Goal: Task Accomplishment & Management: Manage account settings

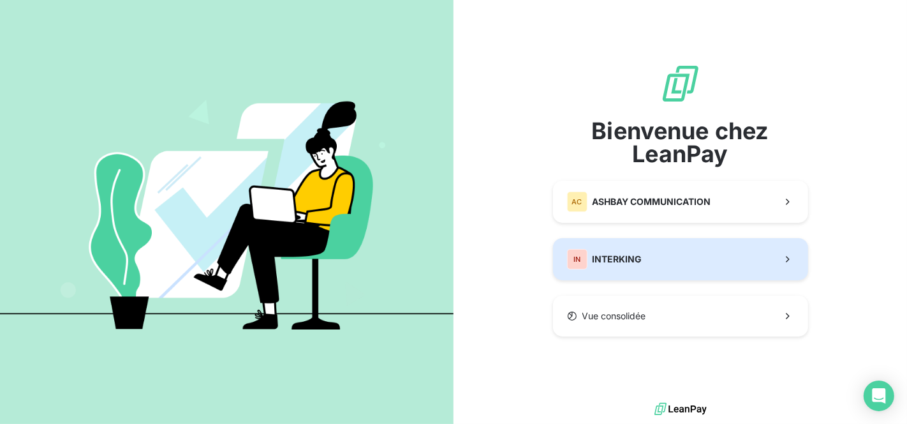
click at [621, 260] on span "INTERKING" at bounding box center [618, 259] width 50 height 13
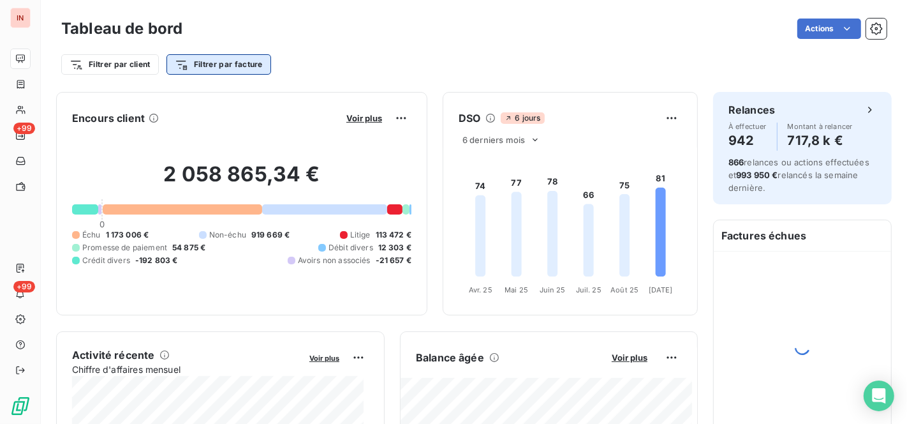
click at [242, 64] on html "IN +99 +99 Tableau de bord Actions Filtrer par client Filtrer par facture Encou…" at bounding box center [453, 212] width 907 height 424
click at [292, 32] on html "IN +99 +99 Tableau de bord Actions Filtrer par client Filtrer par facture Encou…" at bounding box center [453, 212] width 907 height 424
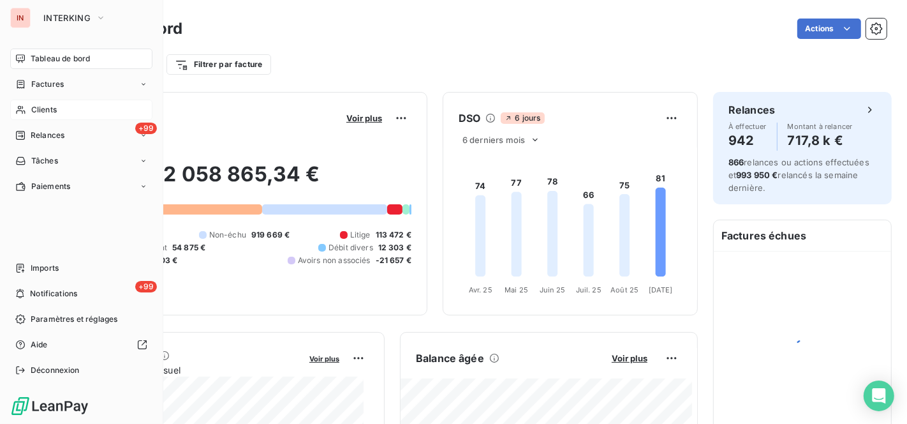
click at [47, 110] on span "Clients" at bounding box center [44, 109] width 26 height 11
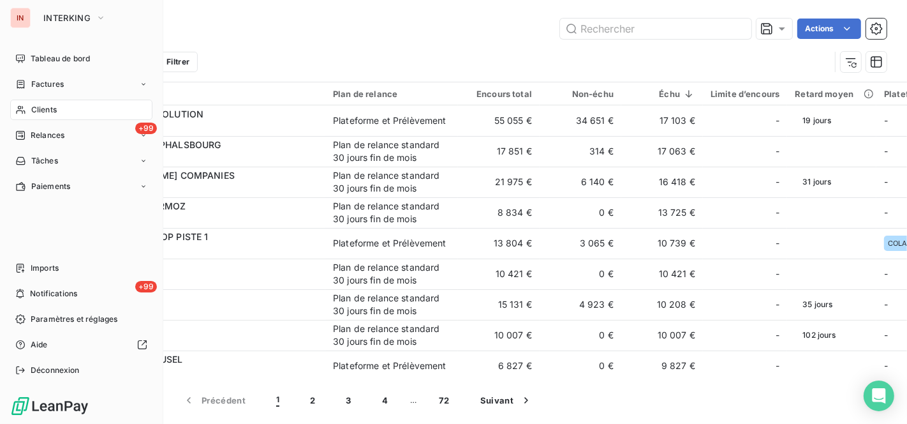
click at [54, 108] on span "Clients" at bounding box center [44, 109] width 26 height 11
click at [54, 107] on span "Clients" at bounding box center [44, 109] width 26 height 11
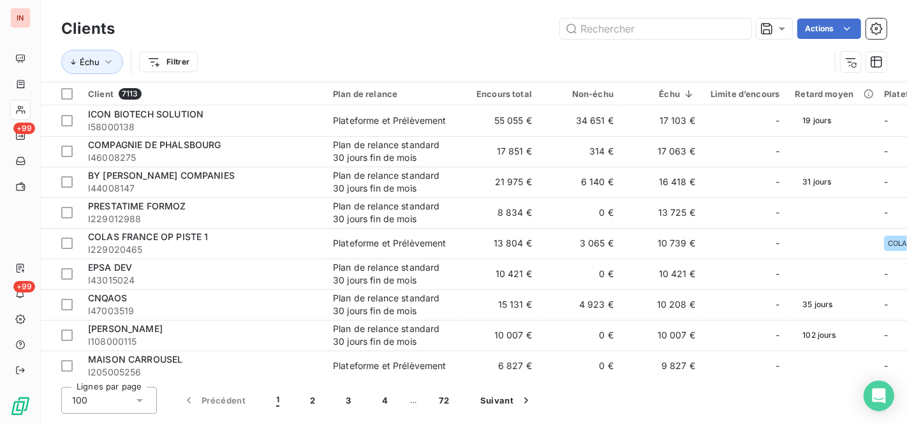
click at [255, 36] on div "Actions" at bounding box center [508, 29] width 757 height 20
click at [184, 56] on html "IN +99 +99 Clients Actions Échu Filtrer Client 7113 Plan de relance Encours tot…" at bounding box center [453, 212] width 907 height 424
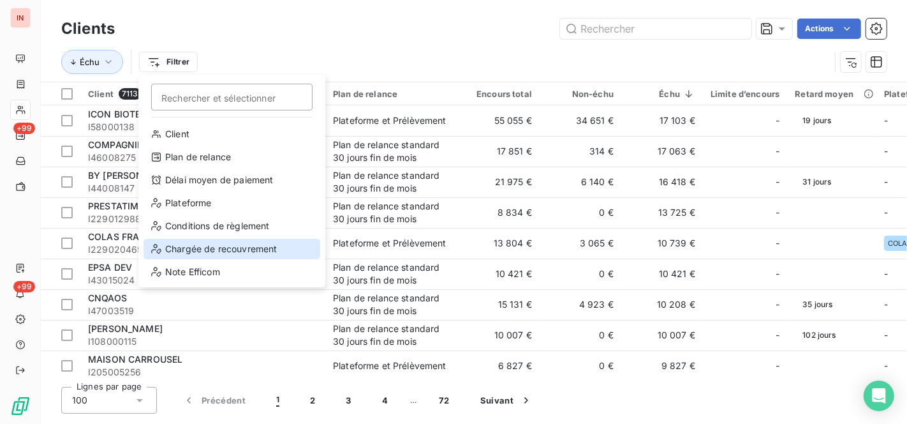
click at [203, 250] on div "Chargée de recouvrement" at bounding box center [232, 249] width 177 height 20
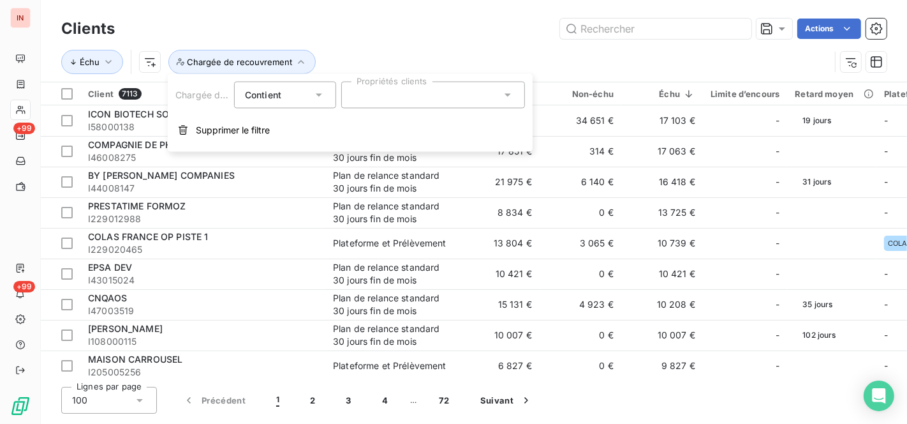
click at [386, 85] on div at bounding box center [433, 95] width 184 height 27
click at [510, 96] on icon at bounding box center [507, 95] width 13 height 13
click at [507, 91] on icon at bounding box center [507, 95] width 13 height 13
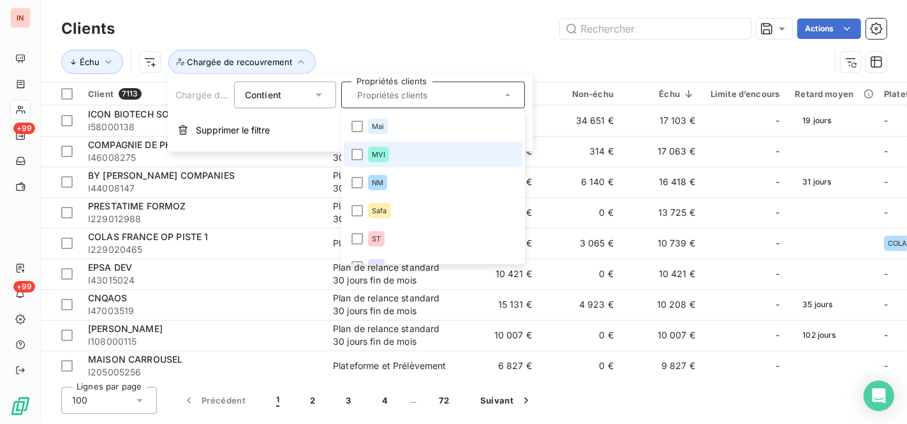
scroll to position [18, 0]
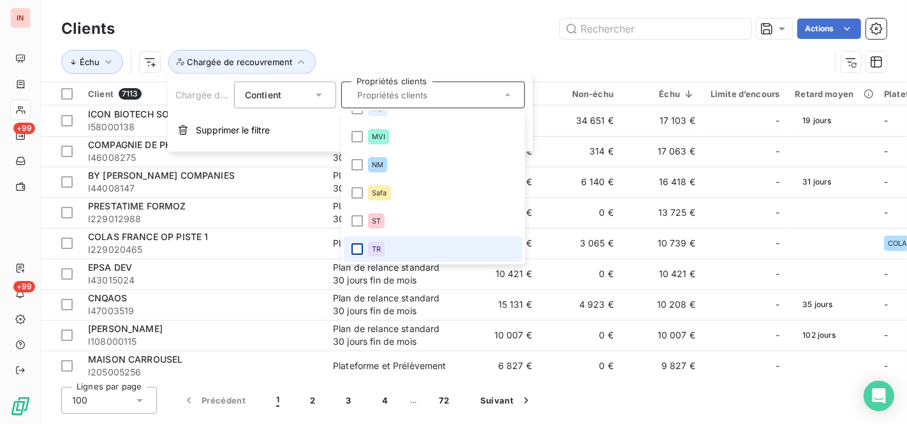
click at [358, 248] on div at bounding box center [357, 248] width 11 height 11
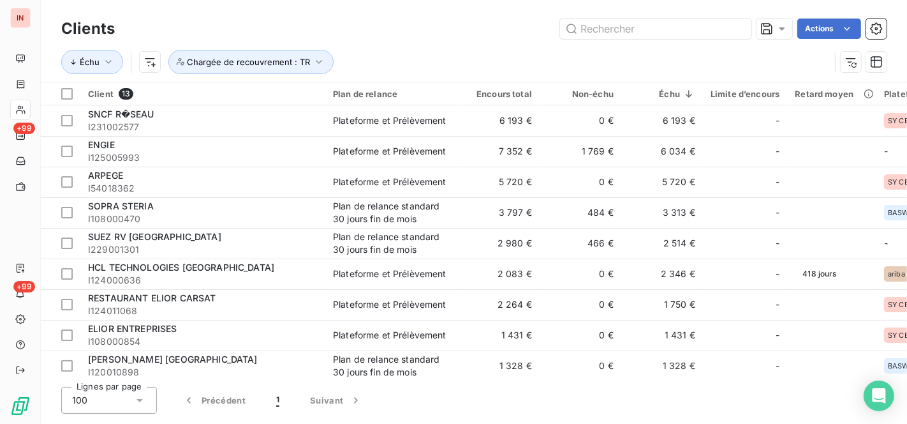
click at [514, 32] on div "Actions" at bounding box center [508, 29] width 757 height 20
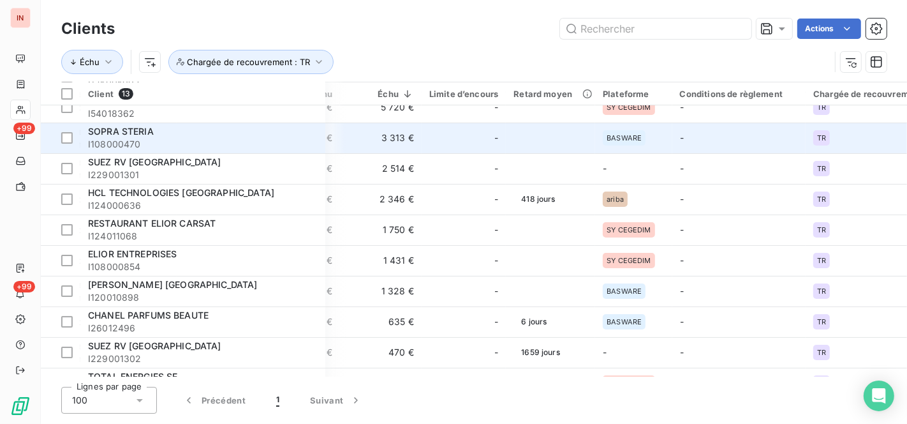
scroll to position [0, 281]
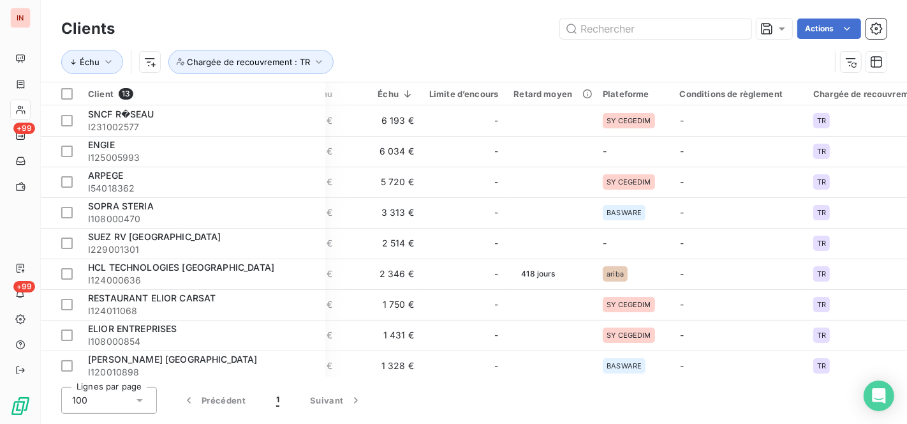
click at [463, 33] on div "Actions" at bounding box center [508, 29] width 757 height 20
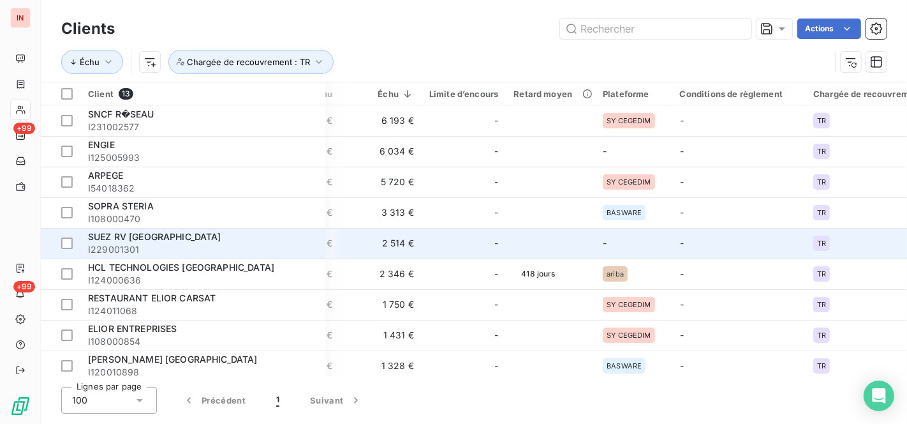
click at [181, 233] on div "SUEZ RV [GEOGRAPHIC_DATA]" at bounding box center [203, 236] width 230 height 13
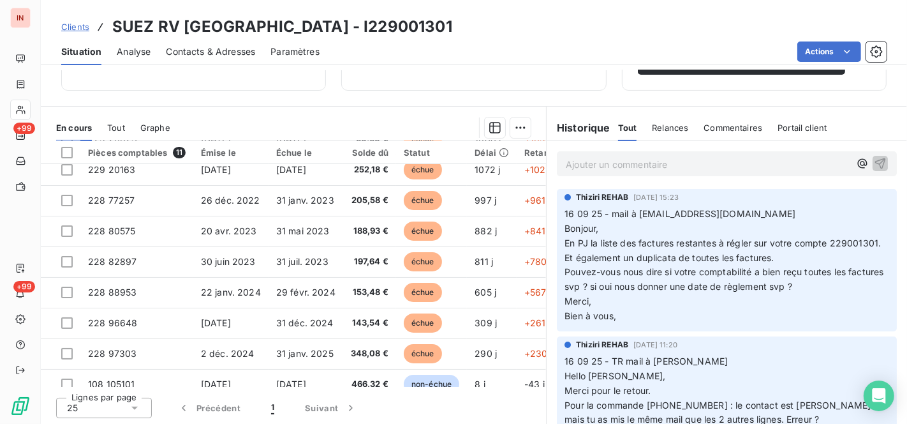
scroll to position [119, 0]
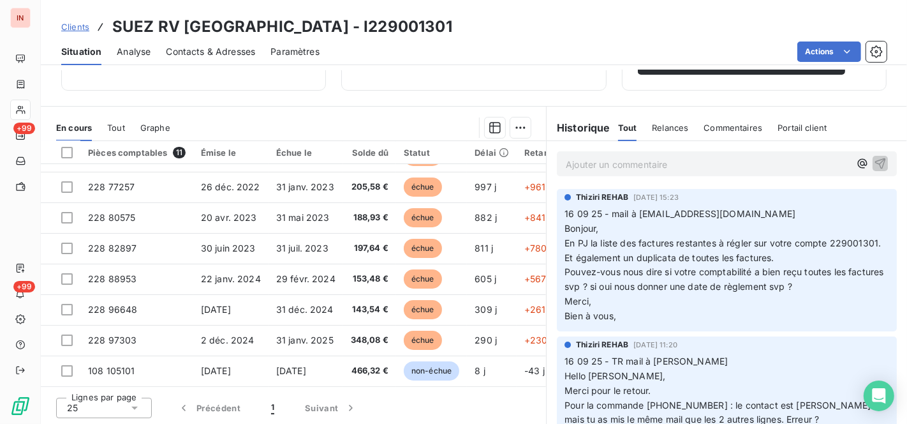
click at [558, 16] on div "Clients SUEZ RV [GEOGRAPHIC_DATA] - I229001301" at bounding box center [474, 26] width 866 height 23
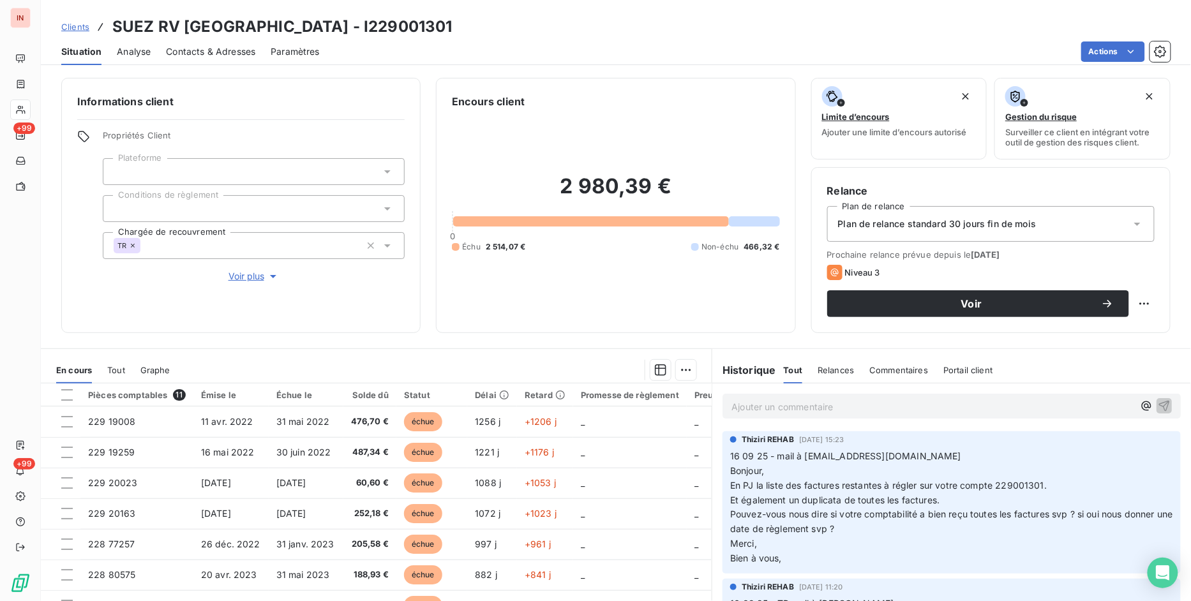
scroll to position [119, 0]
